Goal: Information Seeking & Learning: Learn about a topic

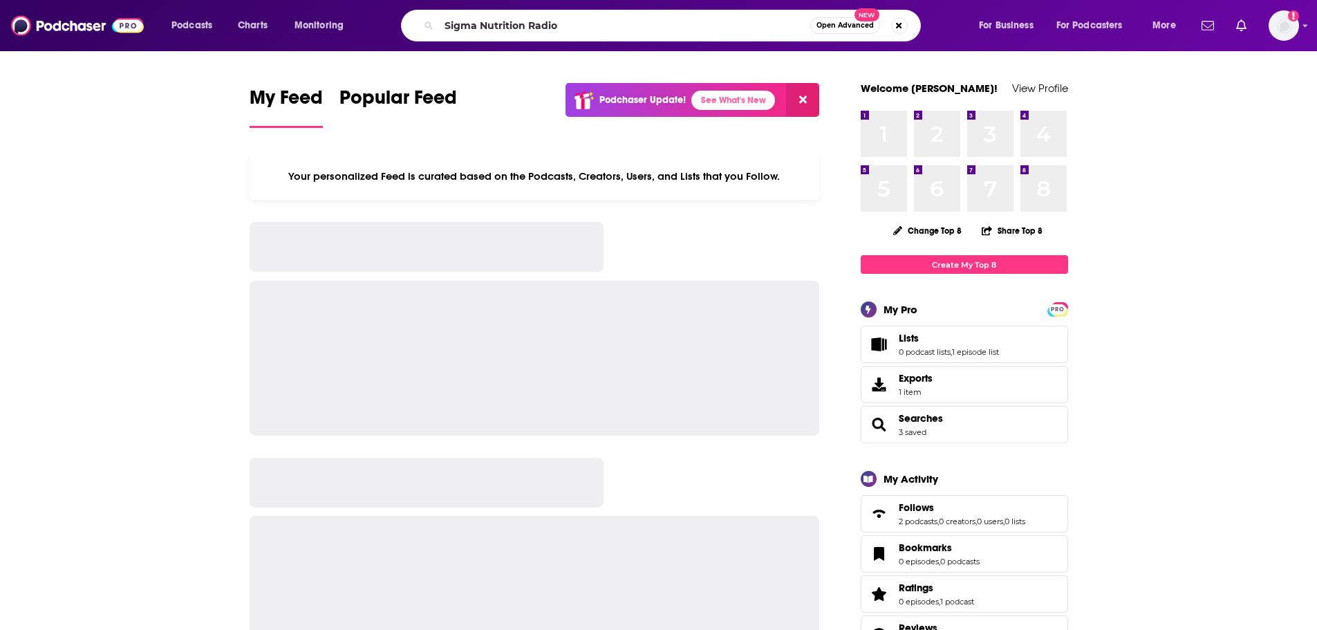
type input "Sigma Nutrition Radio"
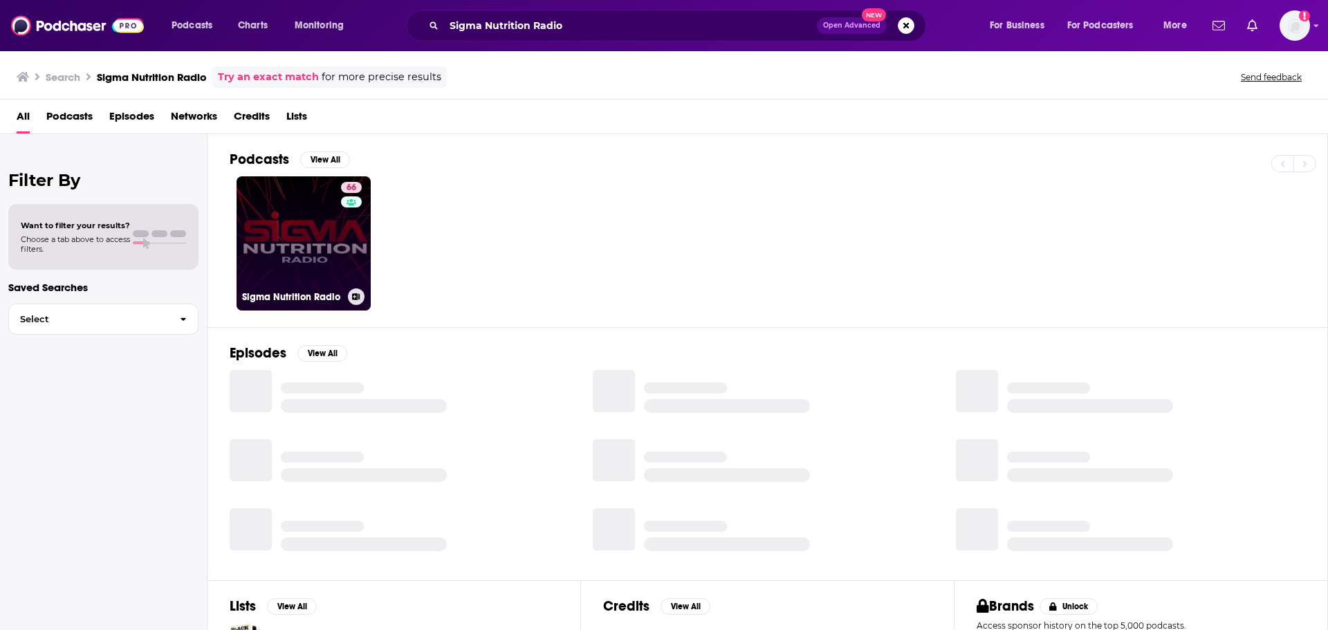
click at [295, 244] on link "66 Sigma Nutrition Radio" at bounding box center [304, 243] width 134 height 134
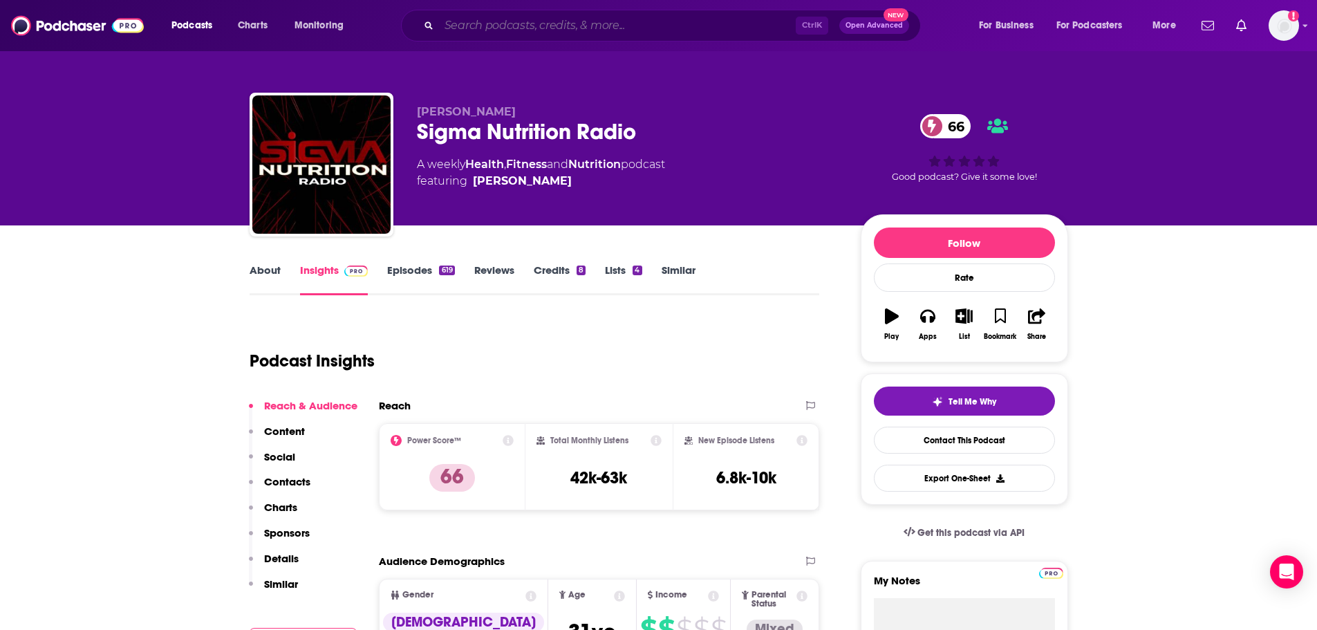
click at [640, 32] on input "Search podcasts, credits, & more..." at bounding box center [617, 26] width 357 height 22
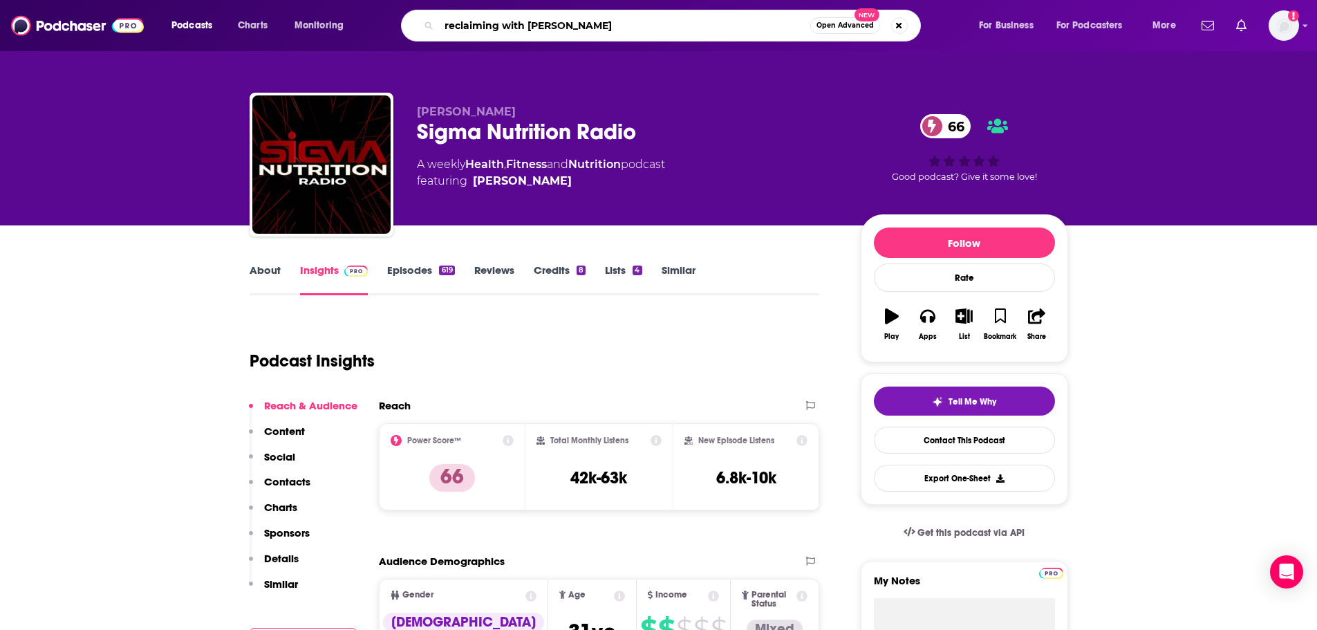
type input "reclaiming with [PERSON_NAME]"
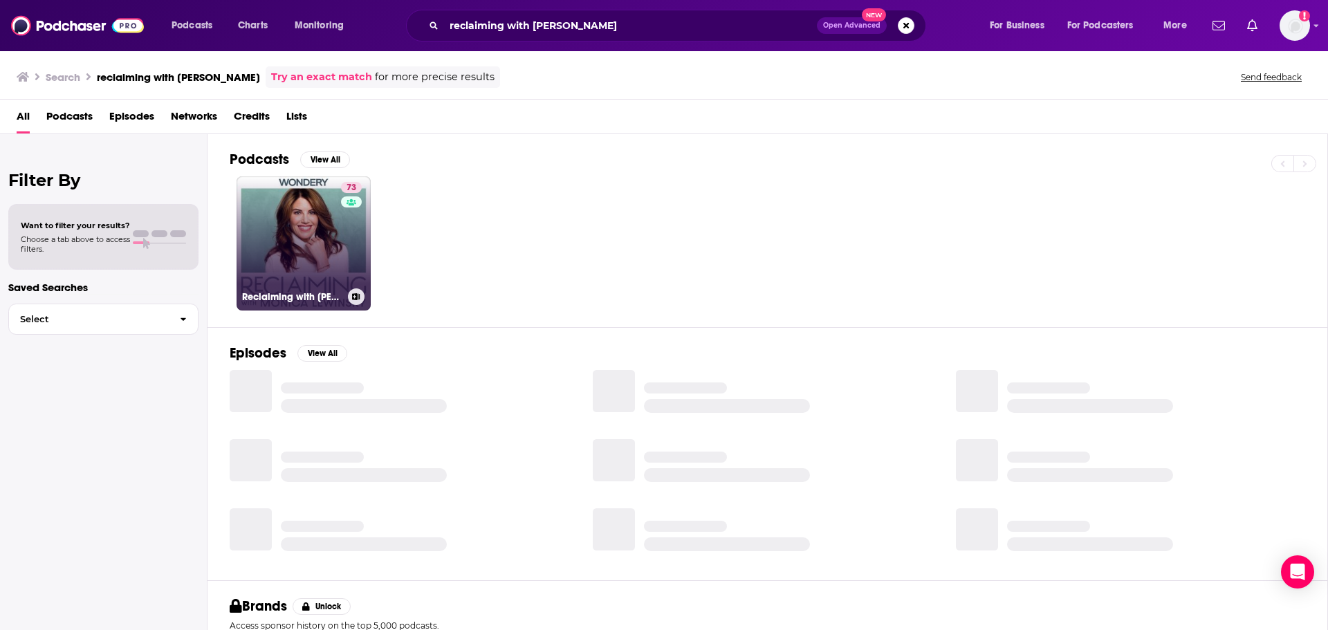
click at [315, 251] on link "73 Reclaiming with [PERSON_NAME]" at bounding box center [304, 243] width 134 height 134
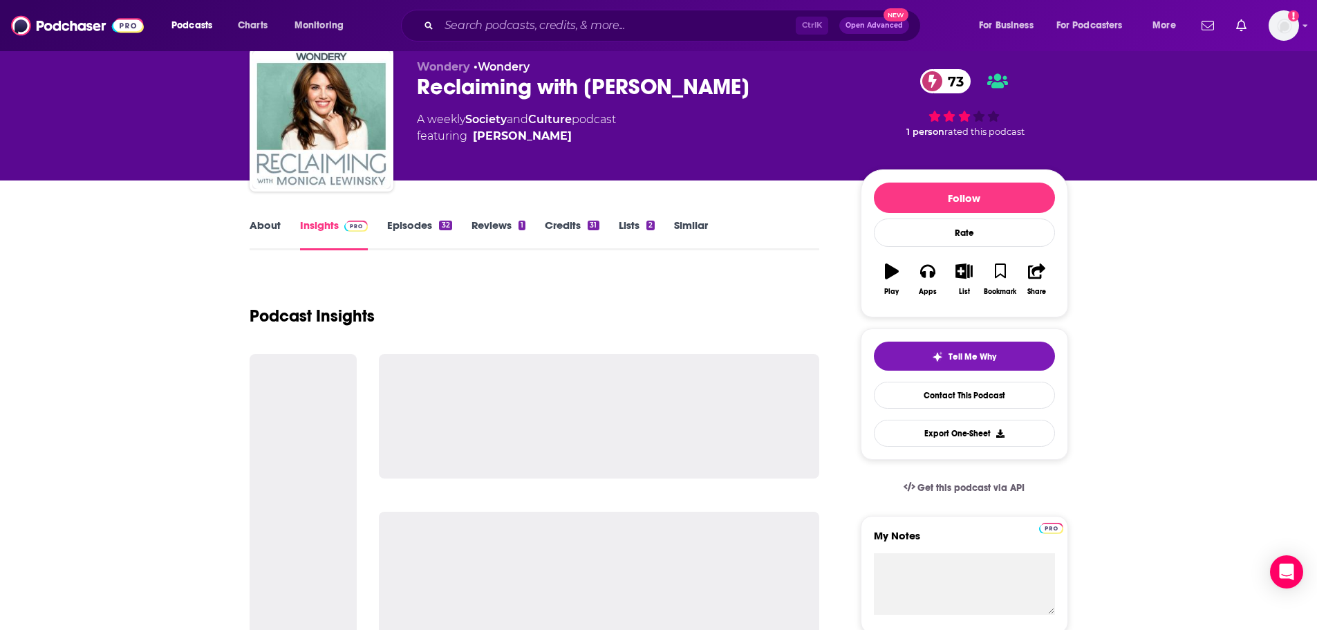
scroll to position [69, 0]
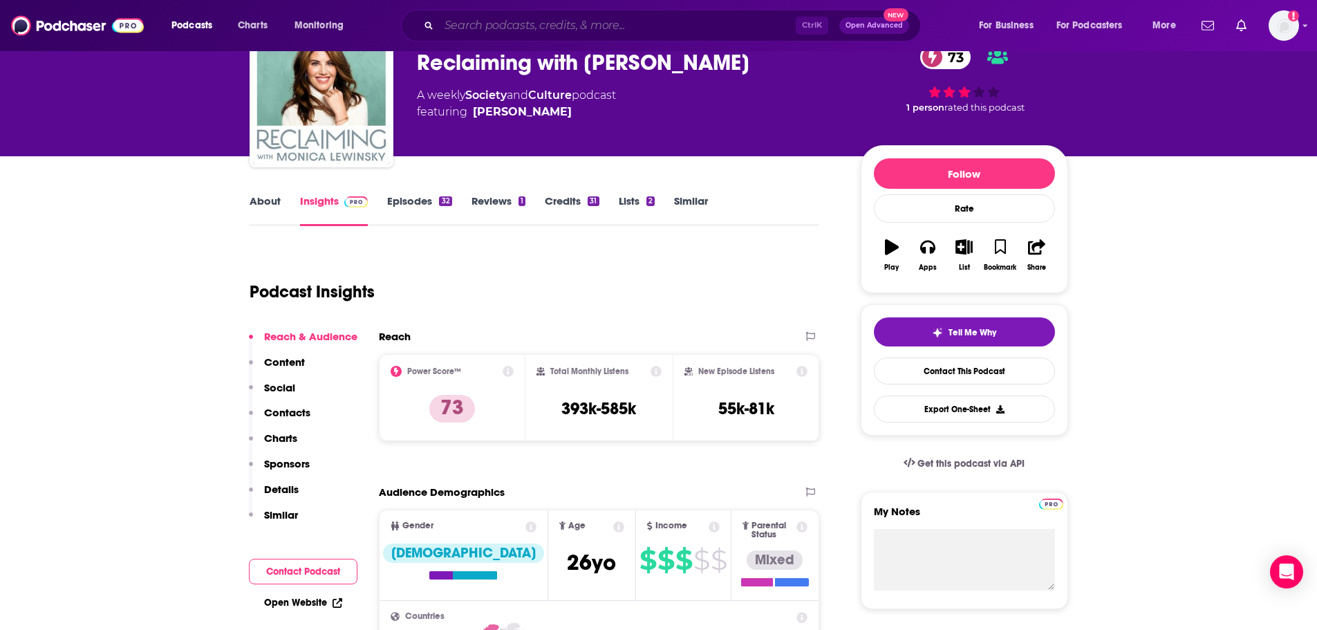
click at [537, 17] on input "Search podcasts, credits, & more..." at bounding box center [617, 26] width 357 height 22
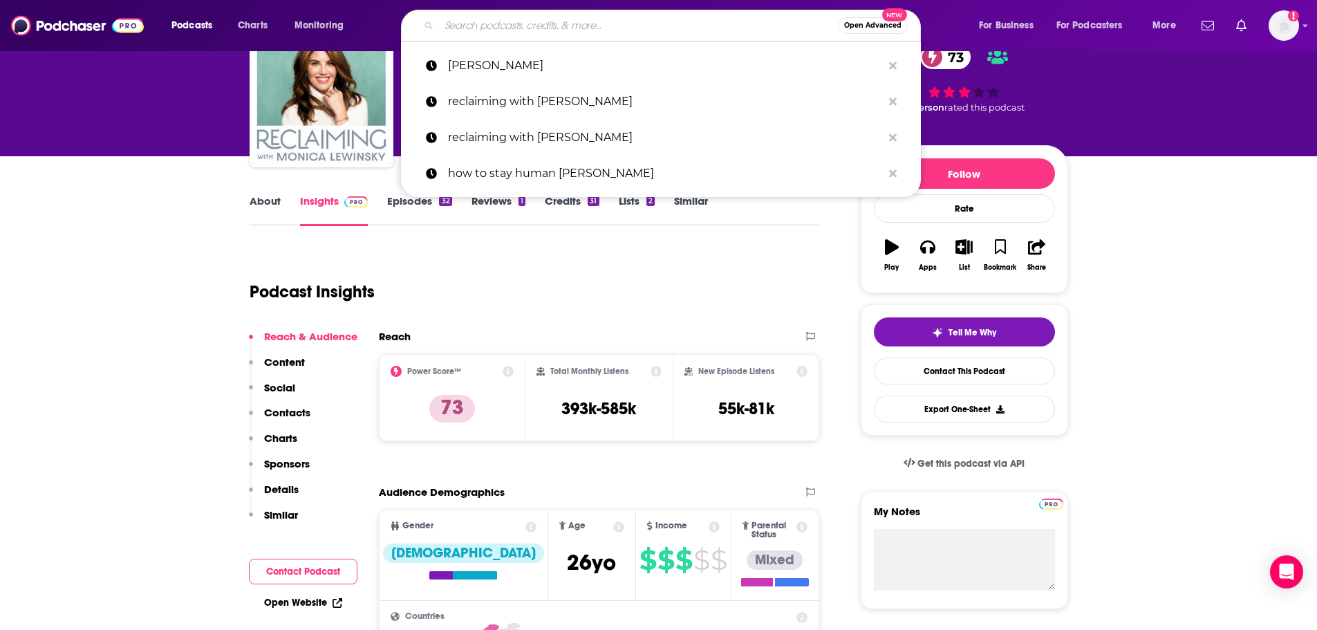
paste input "Meaningful Conversations with [PERSON_NAME]"
type input "Meaningful Conversations with [PERSON_NAME]"
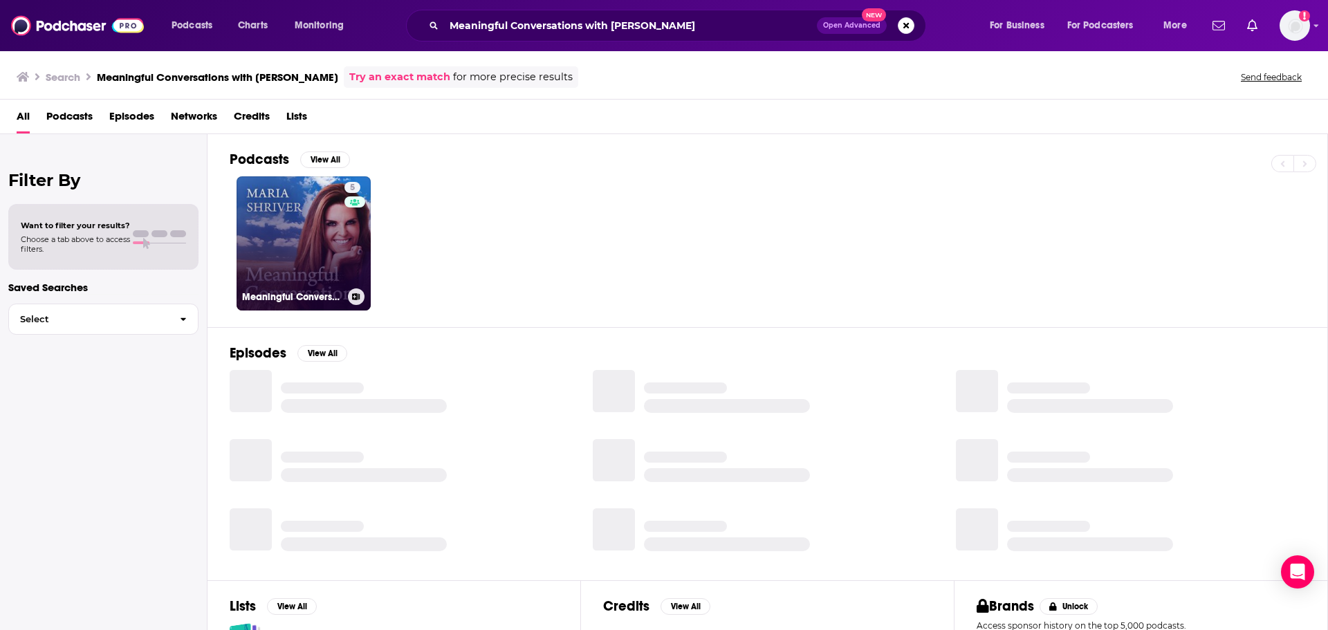
click at [321, 260] on link "5 Meaningful Conversations with [PERSON_NAME]" at bounding box center [304, 243] width 134 height 134
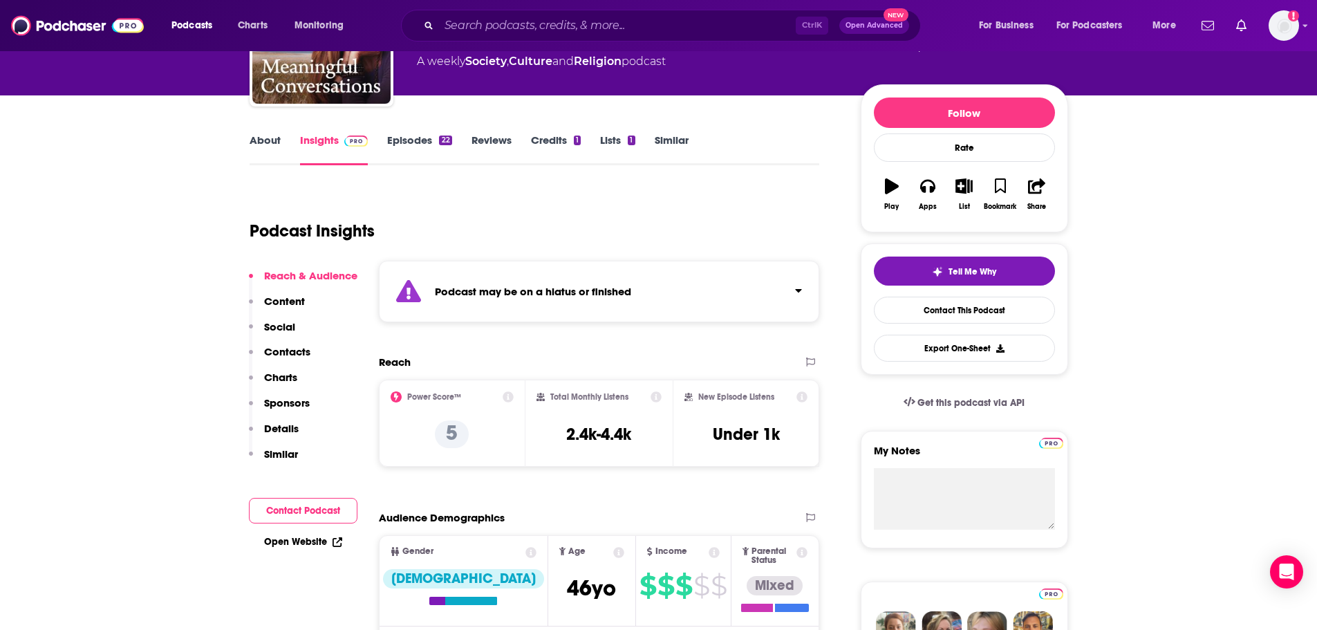
scroll to position [138, 0]
